Goal: Task Accomplishment & Management: Manage account settings

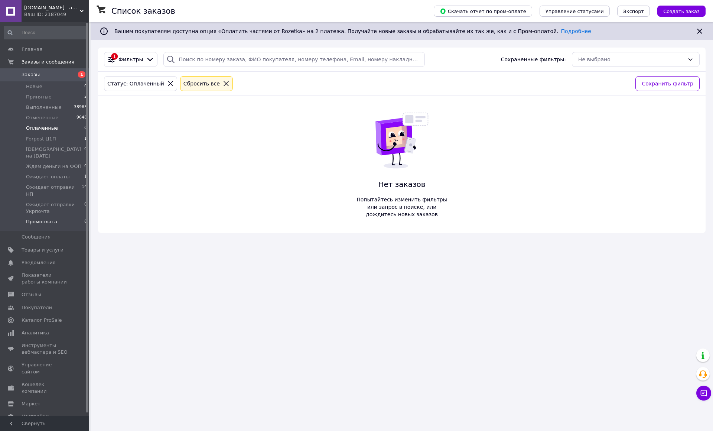
click at [42, 218] on span "Промоплата" at bounding box center [41, 221] width 31 height 7
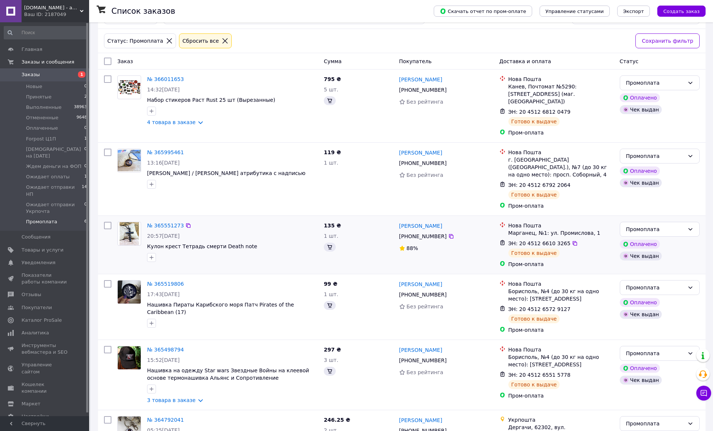
scroll to position [80, 0]
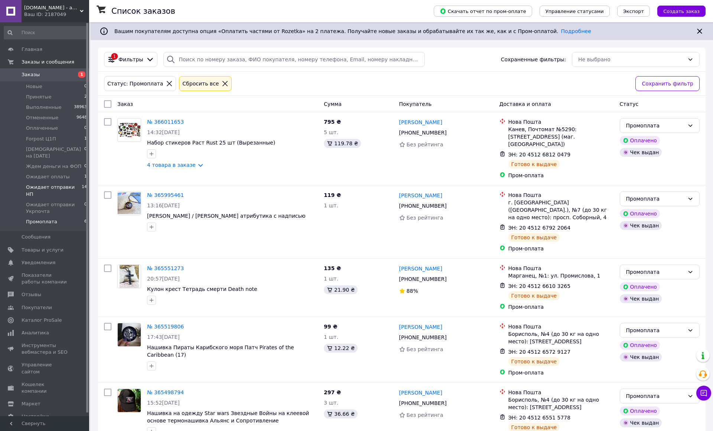
click at [64, 184] on li "Ожидает отправки НП 14" at bounding box center [45, 190] width 91 height 17
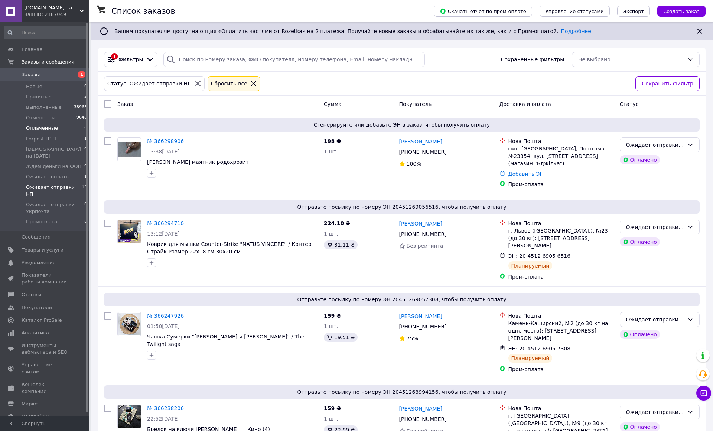
click at [74, 128] on li "Оплаченные 0" at bounding box center [45, 128] width 91 height 10
